Goal: Task Accomplishment & Management: Manage account settings

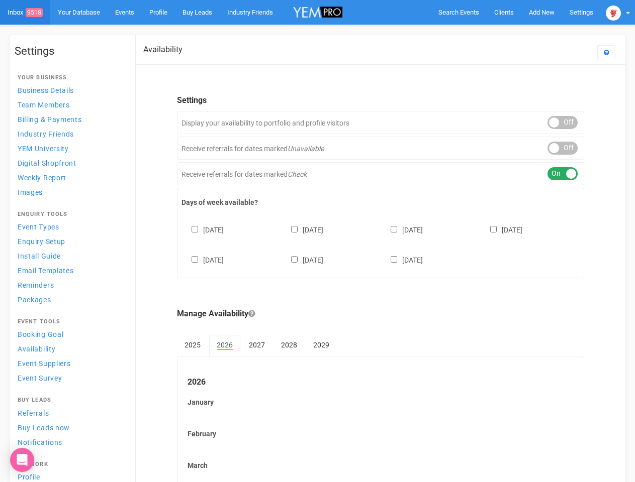
click at [317, 241] on div "[DATE] [DATE] [DATE] [DATE] [DATE] [DATE] [DATE]" at bounding box center [380, 240] width 398 height 60
click at [458, 12] on span "Search Events" at bounding box center [458, 13] width 41 height 8
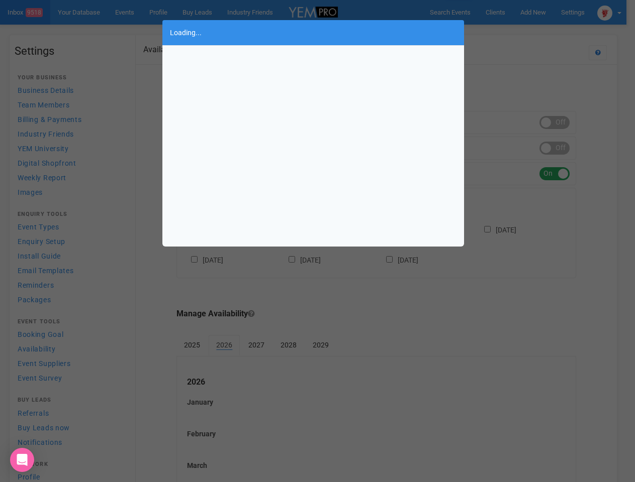
click at [541, 12] on div "Loading..." at bounding box center [317, 241] width 635 height 482
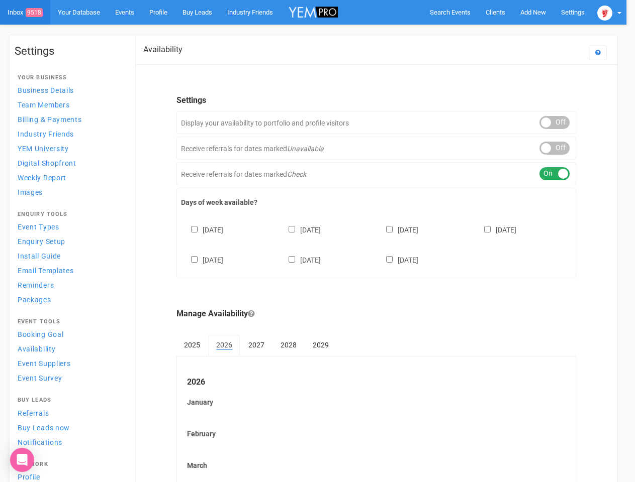
click at [518, 32] on body "Search Events Clients Add New New Client New Event New Enquiry Settings [GEOGRA…" at bounding box center [317, 417] width 635 height 834
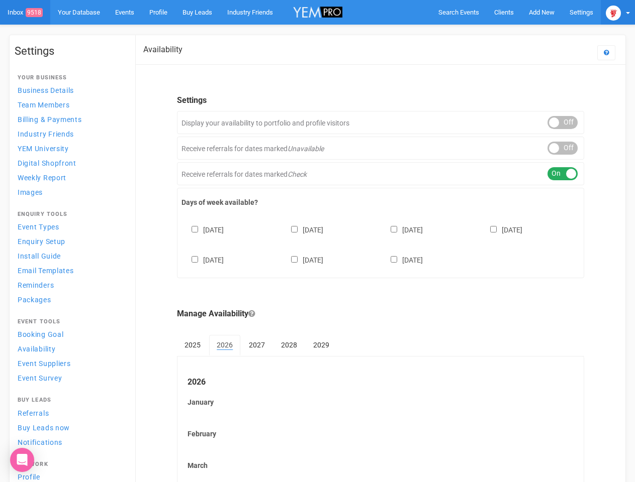
click at [617, 12] on img at bounding box center [612, 13] width 15 height 15
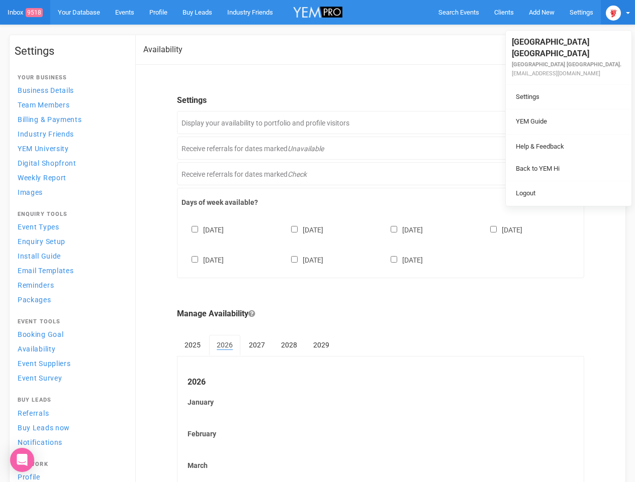
click at [562, 123] on body "Search Events Clients Add New New Client New Event New Enquiry Settings [GEOGRA…" at bounding box center [317, 417] width 635 height 834
click at [562, 159] on link "Back to YEM Hi" at bounding box center [568, 169] width 121 height 20
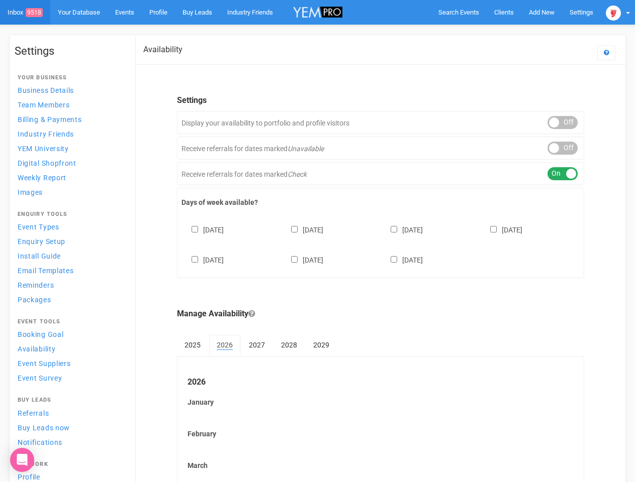
click at [562, 174] on link "Logout" at bounding box center [568, 183] width 121 height 20
click at [380, 244] on div "[DATE] [DATE] [DATE] [DATE] [DATE] [DATE] [DATE]" at bounding box center [380, 240] width 398 height 60
